Goal: Find specific page/section: Find specific page/section

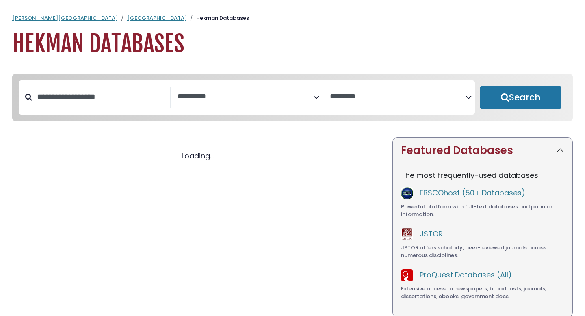
select select "Database Subject Filter"
select select "Database Vendors Filter"
select select "Database Subject Filter"
select select "Database Vendors Filter"
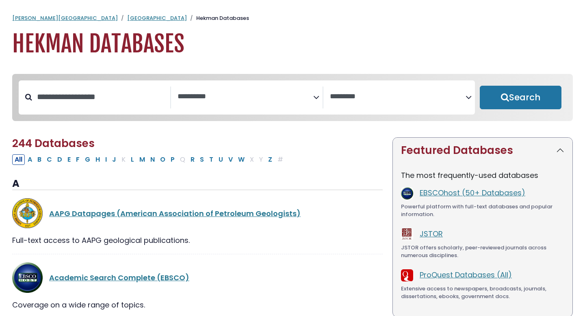
click at [259, 96] on textarea "Search" at bounding box center [246, 97] width 136 height 9
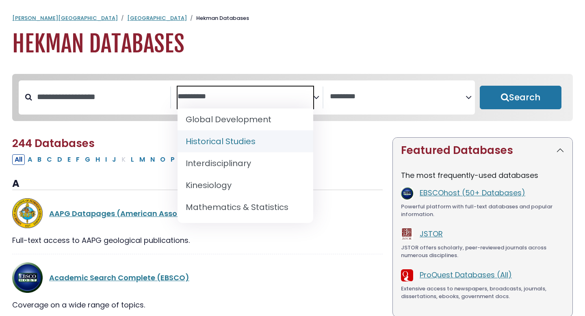
scroll to position [518, 0]
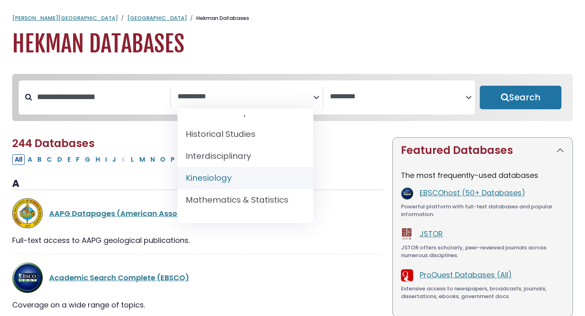
select select "*****"
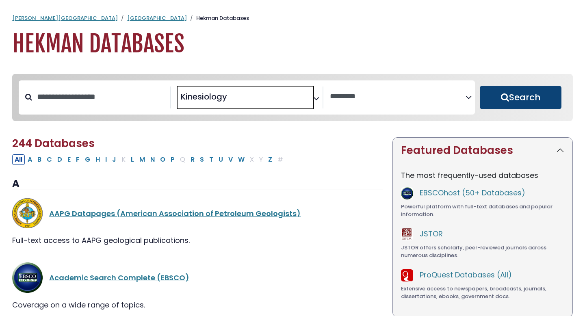
click at [507, 99] on button "Search" at bounding box center [521, 98] width 82 height 24
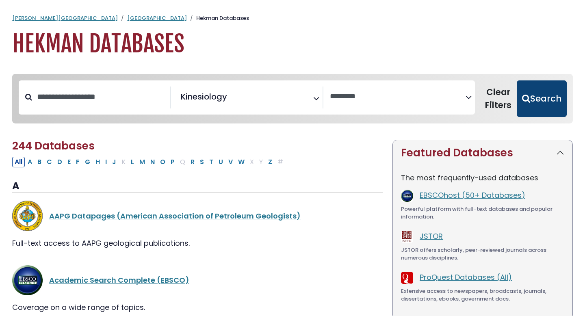
select select "Database Vendors Filter"
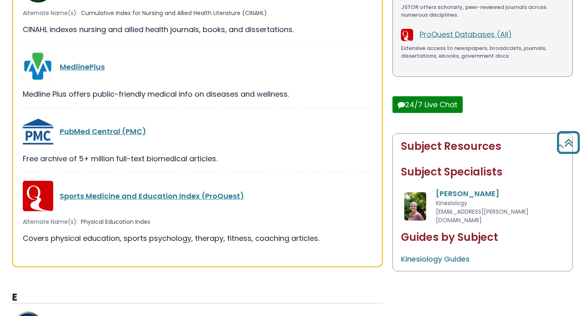
scroll to position [246, 0]
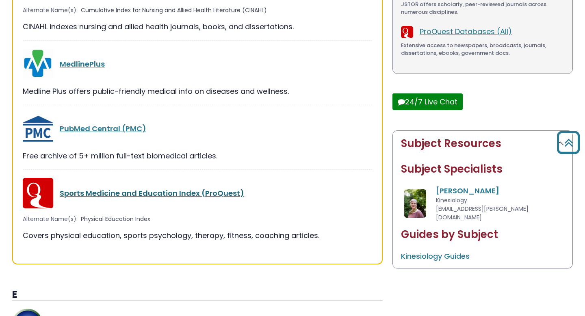
click at [186, 194] on link "Sports Medicine and Education Index (ProQuest)" at bounding box center [152, 193] width 184 height 10
